Goal: Task Accomplishment & Management: Manage account settings

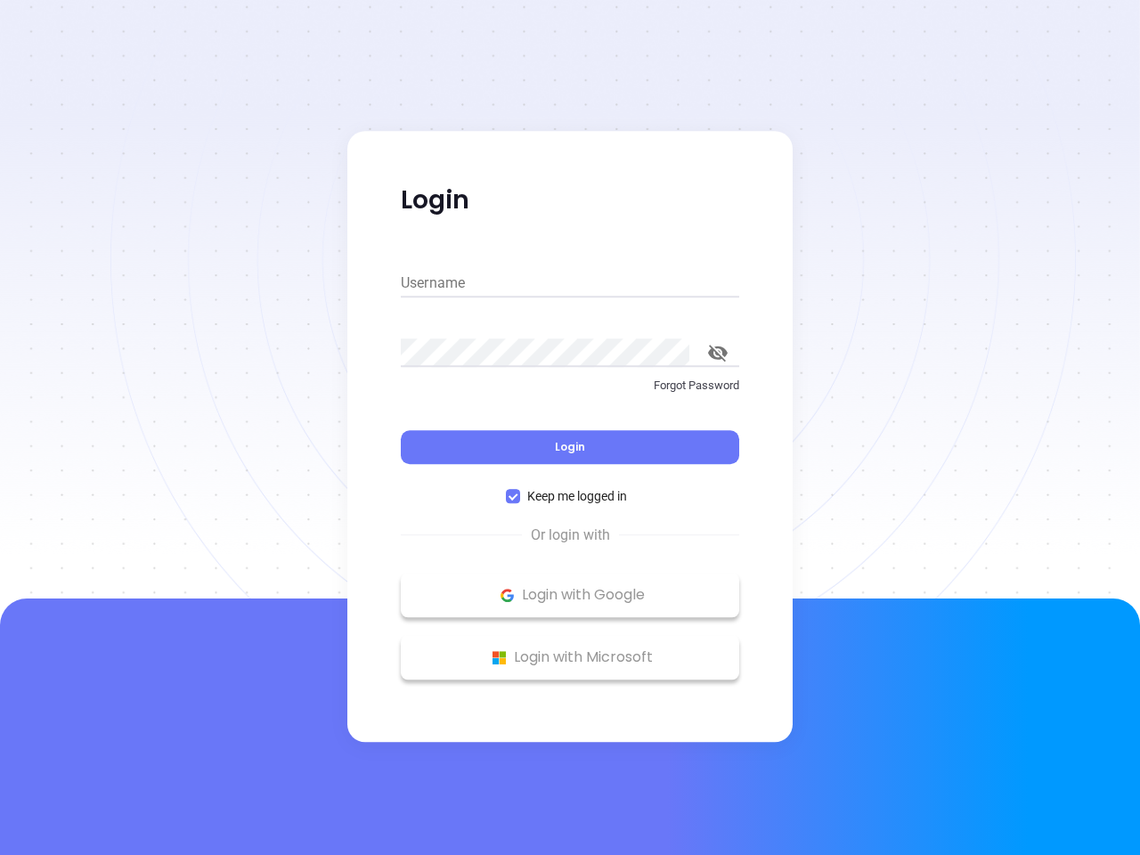
click at [570, 427] on div "Login" at bounding box center [570, 436] width 338 height 55
click at [570, 283] on input "Username" at bounding box center [570, 283] width 338 height 28
click at [718, 353] on icon "toggle password visibility" at bounding box center [718, 353] width 20 height 17
click at [570, 447] on span "Login" at bounding box center [570, 446] width 30 height 15
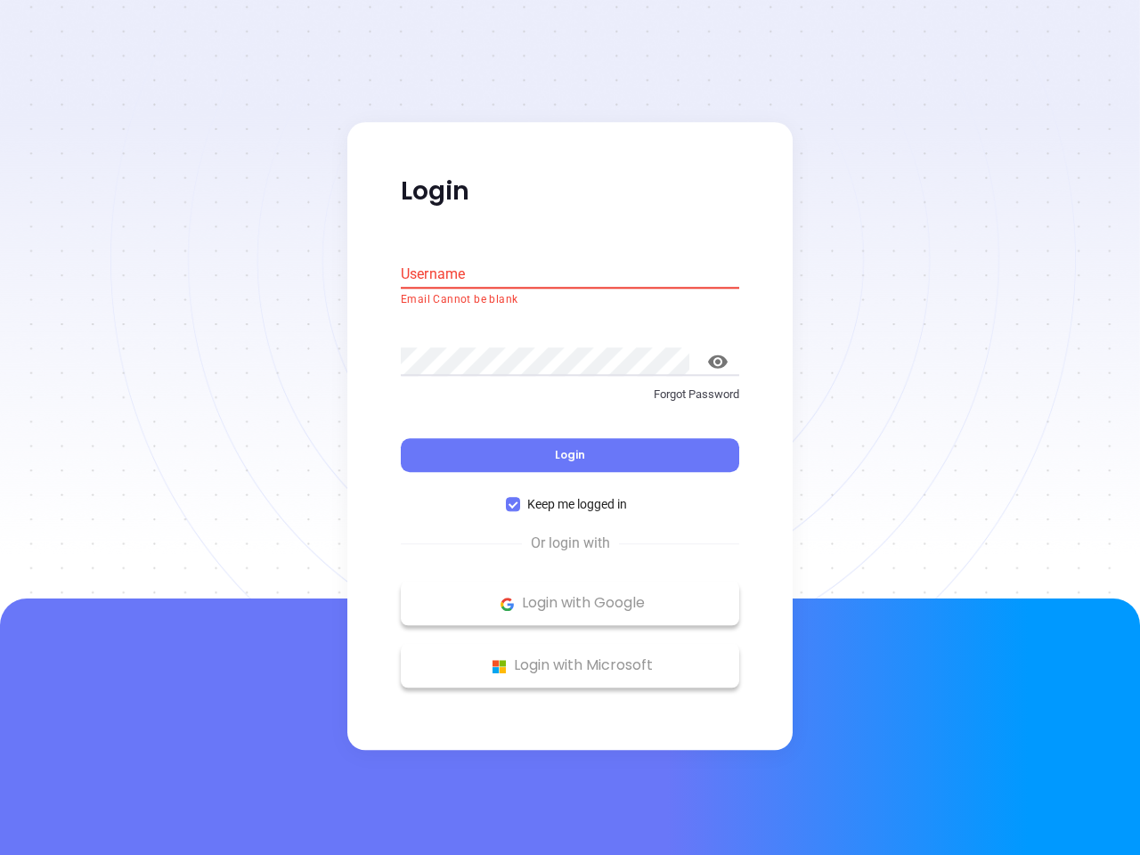
click at [570, 496] on span "Keep me logged in" at bounding box center [577, 505] width 114 height 20
click at [520, 498] on input "Keep me logged in" at bounding box center [513, 505] width 14 height 14
checkbox input "false"
click at [570, 595] on p "Login with Google" at bounding box center [570, 603] width 321 height 27
click at [570, 657] on p "Login with Microsoft" at bounding box center [570, 666] width 321 height 27
